Goal: Task Accomplishment & Management: Complete application form

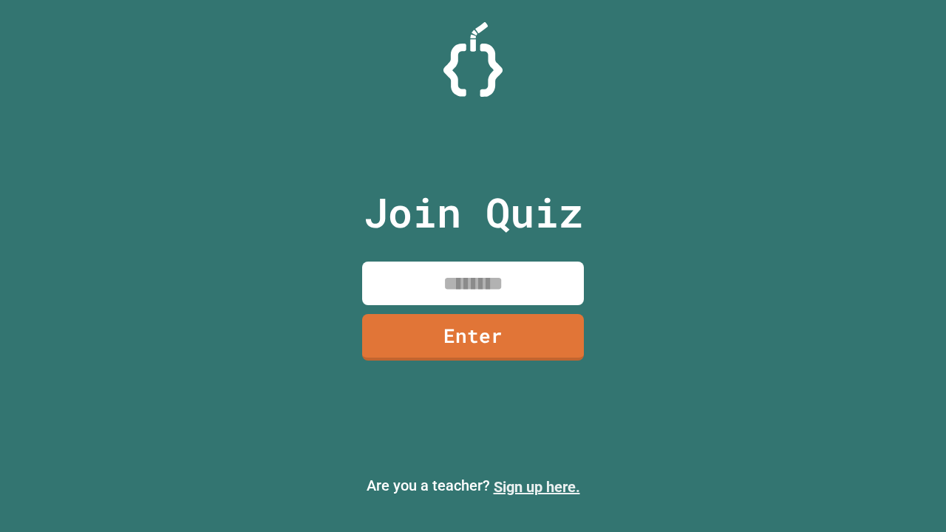
click at [536, 487] on link "Sign up here." at bounding box center [536, 487] width 86 height 18
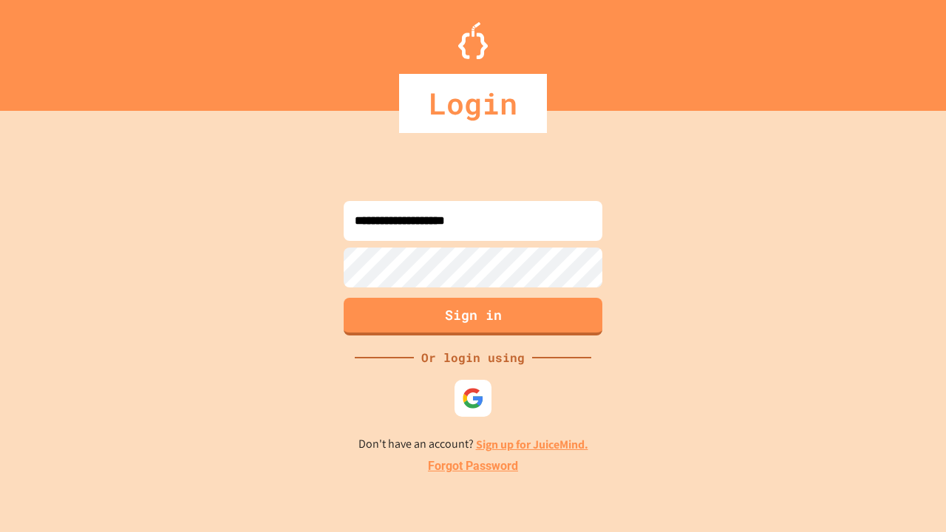
type input "**********"
